Goal: Check status: Check status

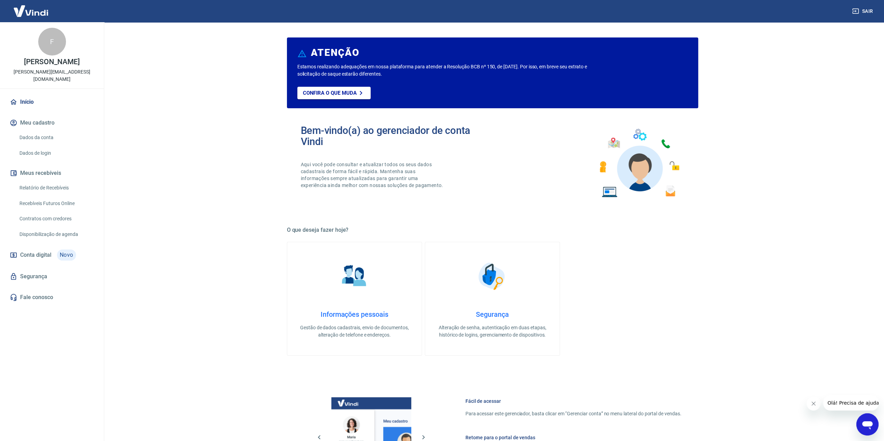
click at [47, 181] on link "Relatório de Recebíveis" at bounding box center [56, 188] width 79 height 14
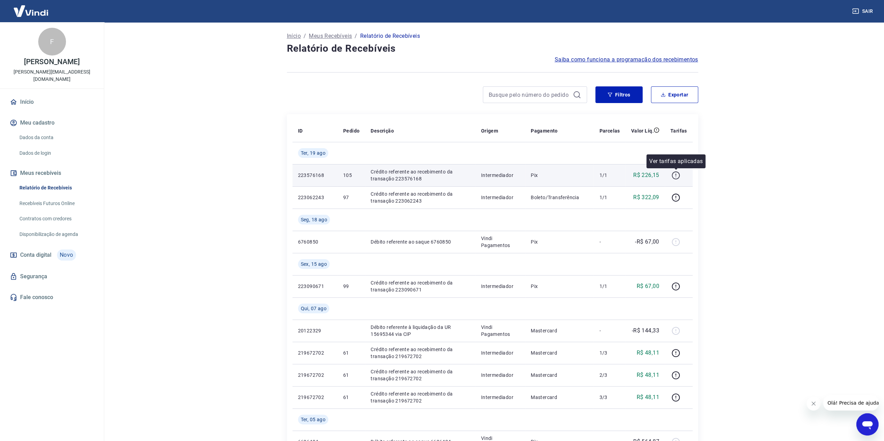
click at [679, 173] on icon "button" at bounding box center [675, 175] width 9 height 9
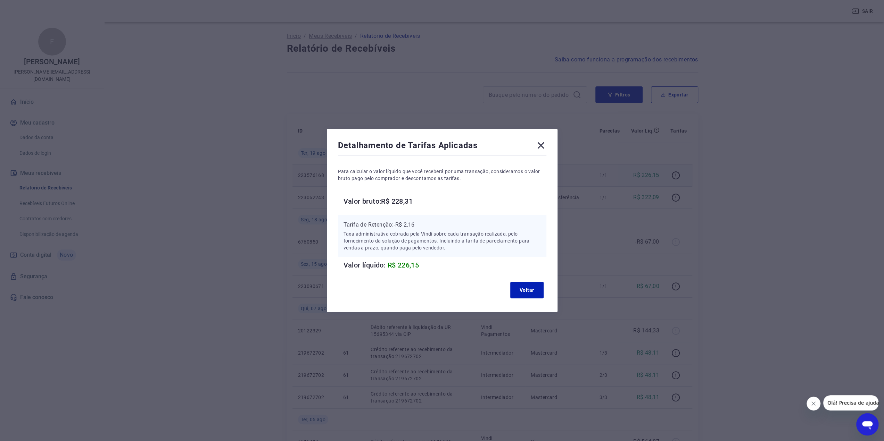
click at [746, 185] on div "Detalhamento de Tarifas Aplicadas Para calcular o valor líquido que você recebe…" at bounding box center [442, 220] width 884 height 441
drag, startPoint x: 676, startPoint y: 200, endPoint x: 665, endPoint y: 208, distance: 13.8
click at [676, 200] on div "Detalhamento de Tarifas Aplicadas Para calcular o valor líquido que você recebe…" at bounding box center [442, 220] width 884 height 441
click at [534, 289] on button "Voltar" at bounding box center [526, 290] width 33 height 17
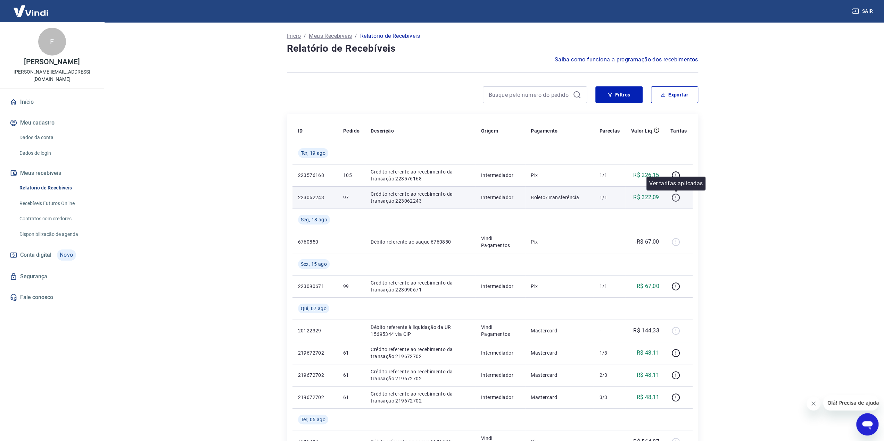
click at [675, 200] on icon "button" at bounding box center [675, 197] width 9 height 9
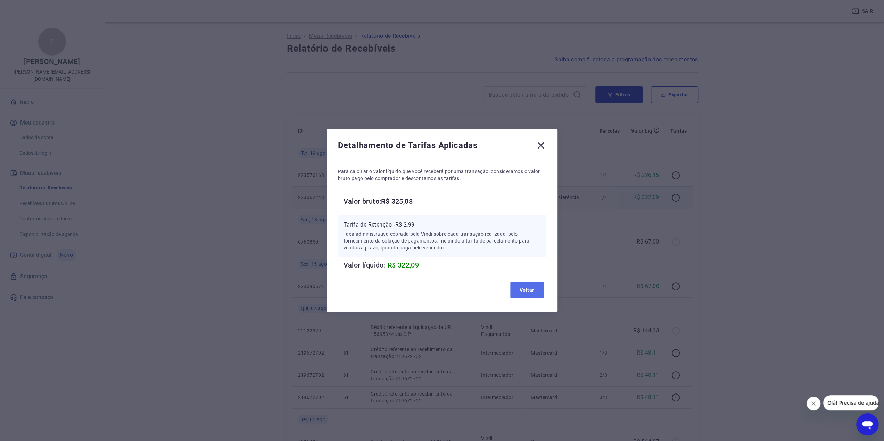
click at [535, 284] on button "Voltar" at bounding box center [526, 290] width 33 height 17
